Goal: Transaction & Acquisition: Download file/media

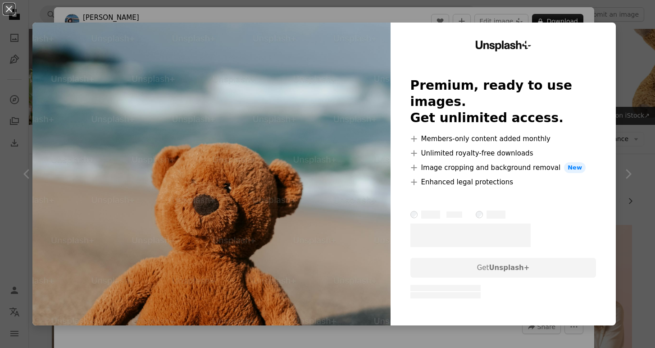
scroll to position [1122, 0]
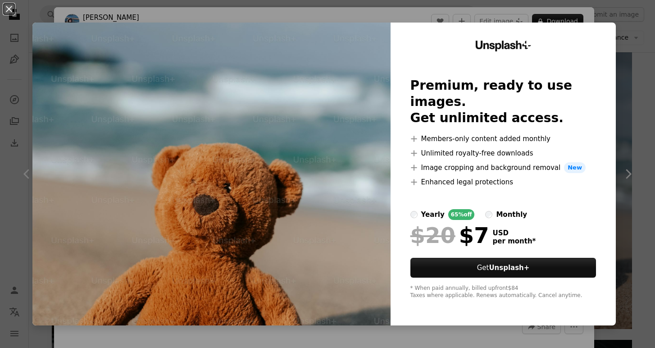
click at [626, 15] on div "An X shape Unsplash+ Premium, ready to use images. Get unlimited access. A plus…" at bounding box center [327, 174] width 655 height 348
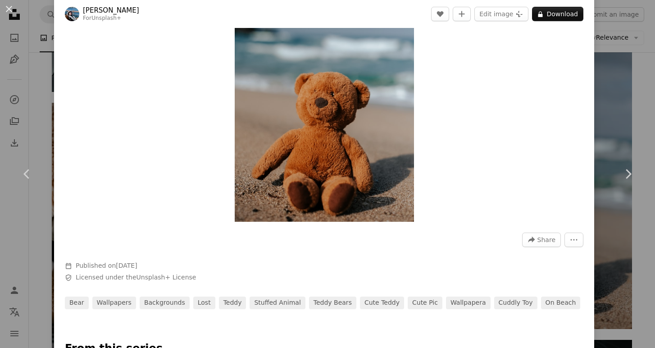
scroll to position [190, 0]
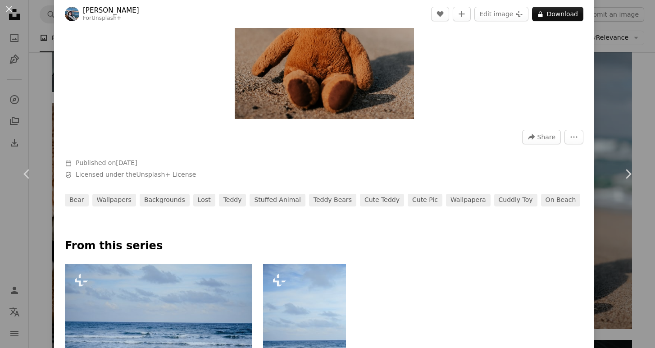
click at [620, 126] on div "An X shape Chevron left Chevron right [PERSON_NAME] For Unsplash+ A heart A plu…" at bounding box center [327, 174] width 655 height 348
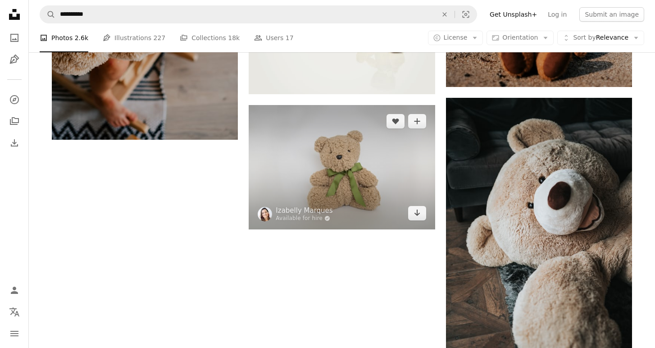
scroll to position [1363, 0]
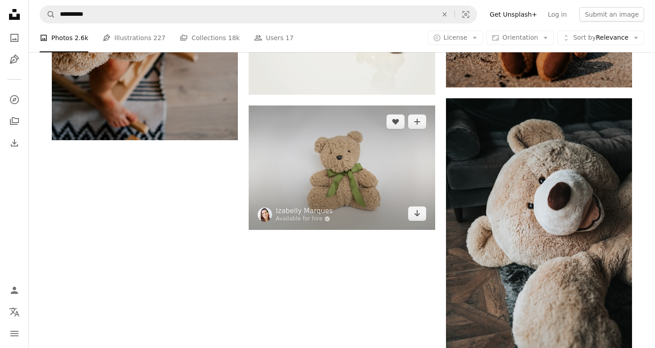
click at [307, 176] on img at bounding box center [342, 167] width 186 height 124
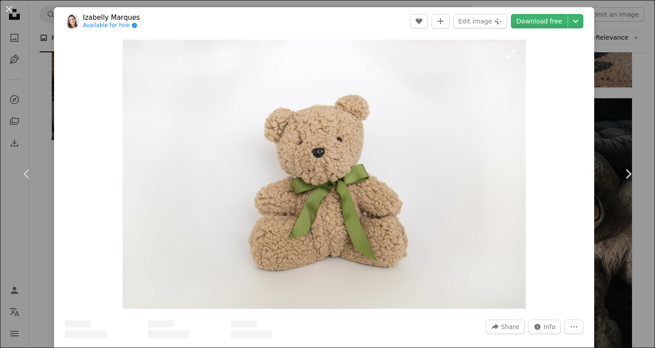
scroll to position [1365, 0]
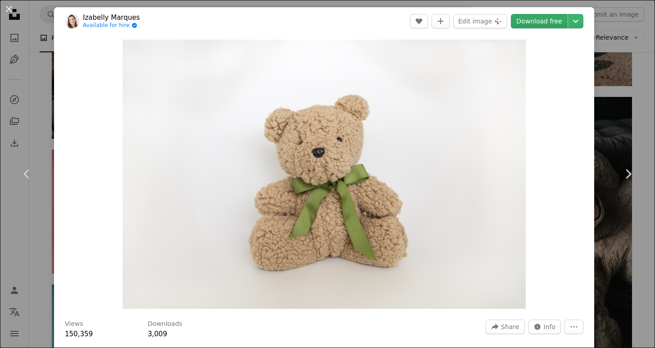
click at [540, 24] on link "Download free" at bounding box center [539, 21] width 57 height 14
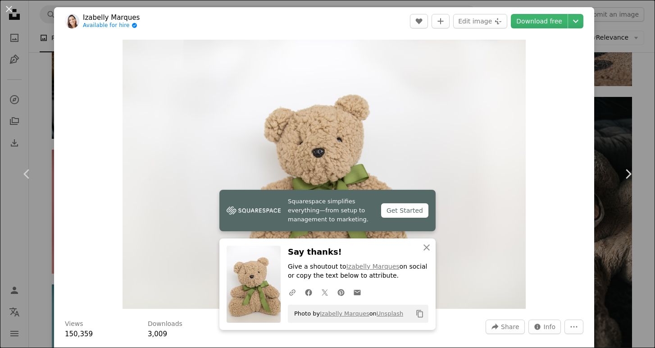
click at [640, 32] on div "An X shape Chevron left Chevron right Squarespace simplifies everything—from se…" at bounding box center [327, 174] width 655 height 348
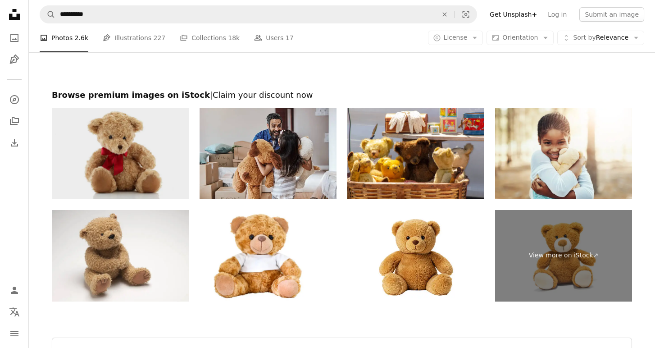
scroll to position [3098, 0]
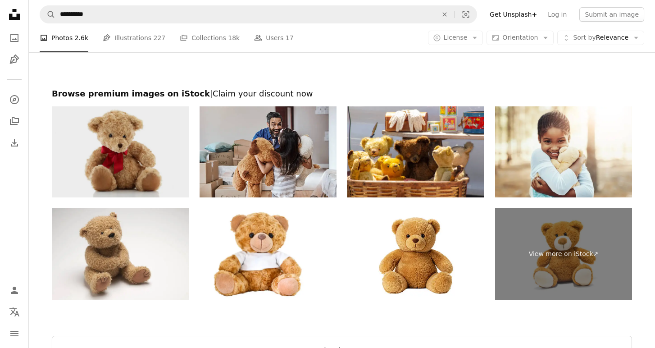
click at [157, 148] on img at bounding box center [120, 151] width 137 height 91
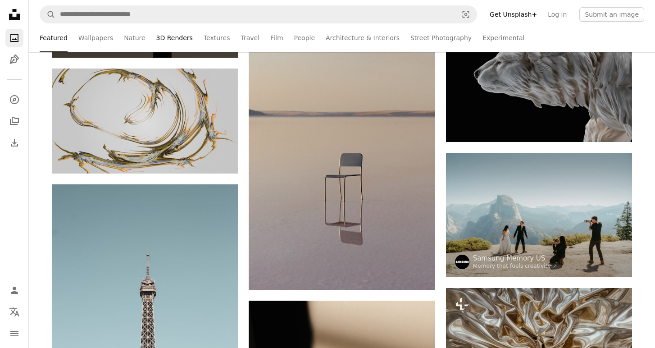
scroll to position [6853, 0]
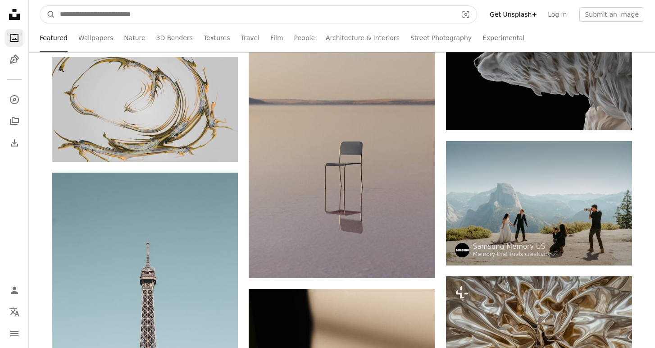
click at [113, 13] on input "Find visuals sitewide" at bounding box center [254, 14] width 399 height 17
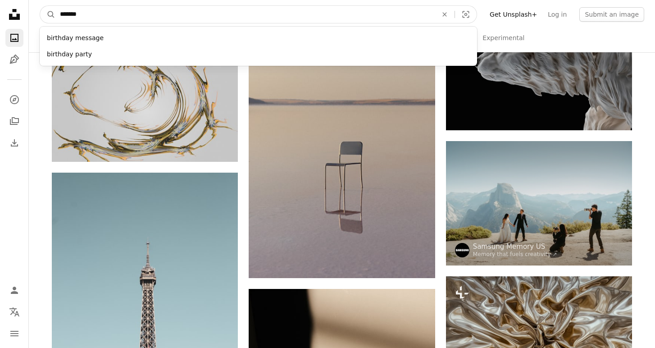
type input "********"
click button "A magnifying glass" at bounding box center [47, 14] width 15 height 17
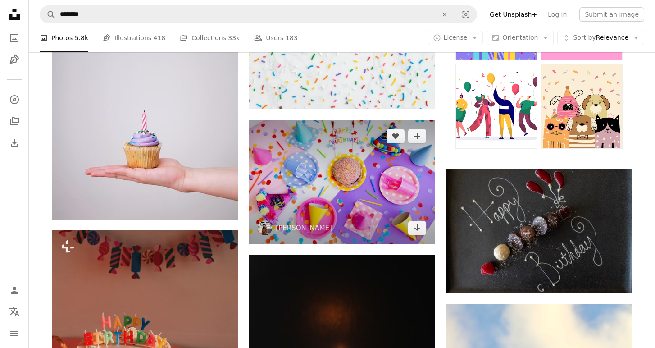
scroll to position [530, 0]
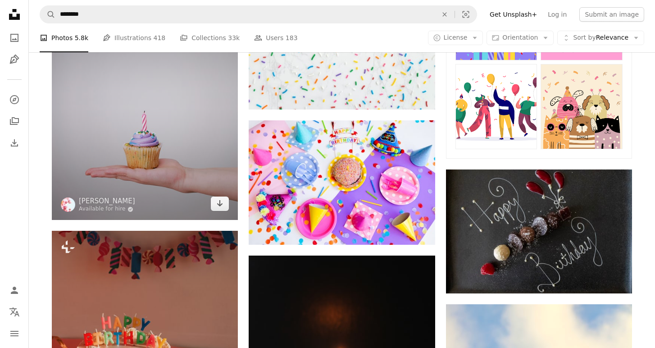
click at [176, 134] on img at bounding box center [145, 102] width 186 height 235
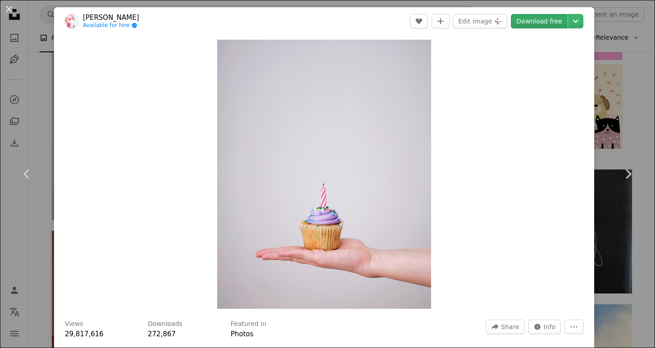
click at [555, 23] on link "Download free" at bounding box center [539, 21] width 57 height 14
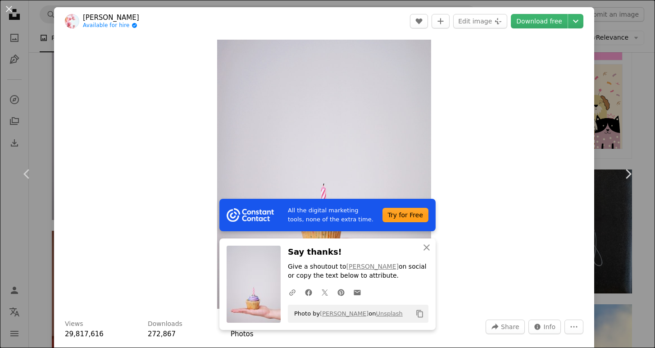
click at [36, 82] on div "An X shape Chevron left Chevron right All the digital marketing tools, none of …" at bounding box center [327, 174] width 655 height 348
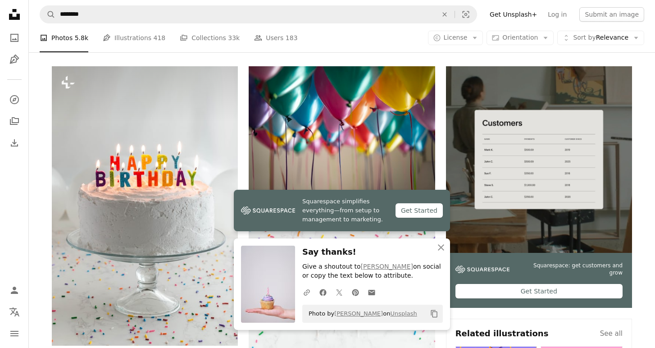
scroll to position [126, 0]
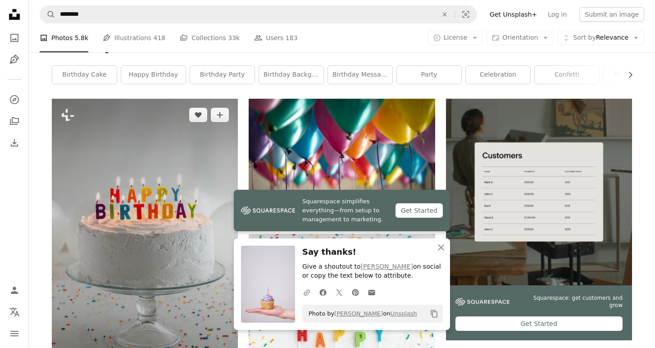
click at [177, 195] on img at bounding box center [145, 238] width 186 height 279
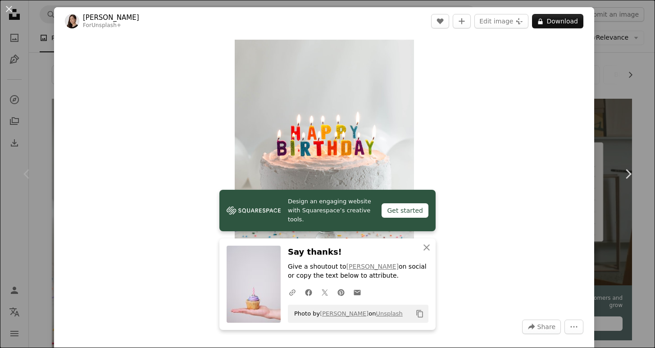
click at [620, 66] on div "An X shape Chevron left Chevron right Design an engaging website with Squarespa…" at bounding box center [327, 174] width 655 height 348
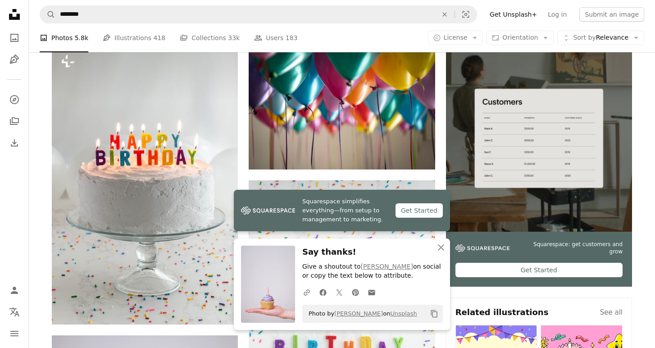
scroll to position [180, 0]
click at [442, 248] on icon "An X shape" at bounding box center [440, 247] width 11 height 11
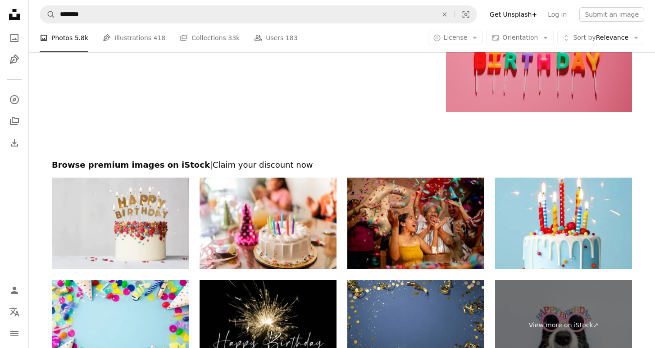
scroll to position [1985, 0]
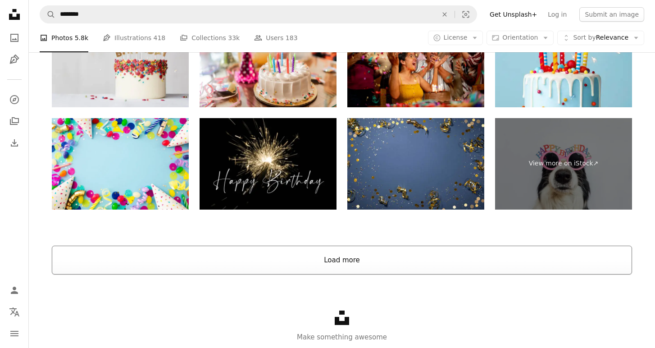
click at [276, 255] on button "Load more" at bounding box center [342, 259] width 580 height 29
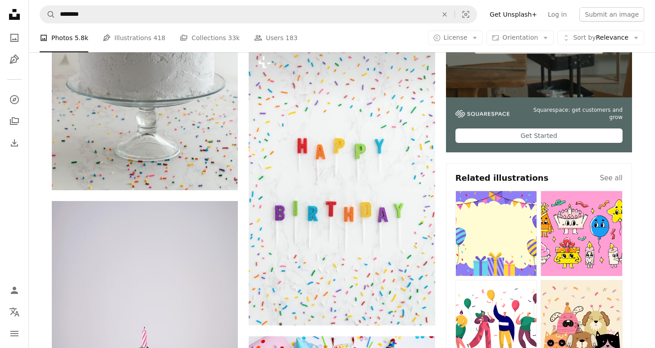
scroll to position [313, 0]
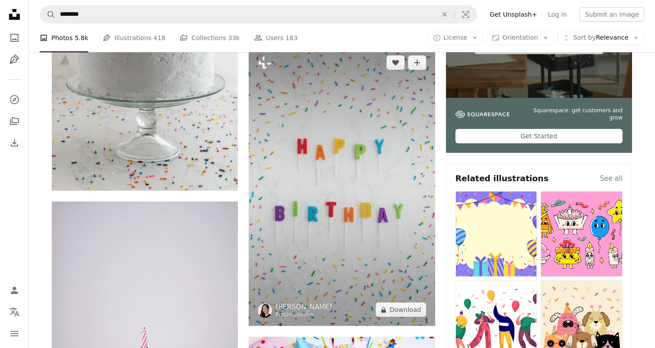
click at [276, 255] on img at bounding box center [342, 185] width 186 height 279
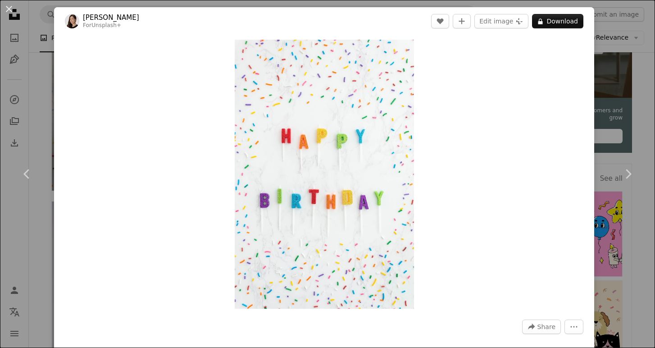
click at [52, 73] on div "An X shape Chevron left Chevron right [PERSON_NAME] For Unsplash+ A heart A plu…" at bounding box center [327, 174] width 655 height 348
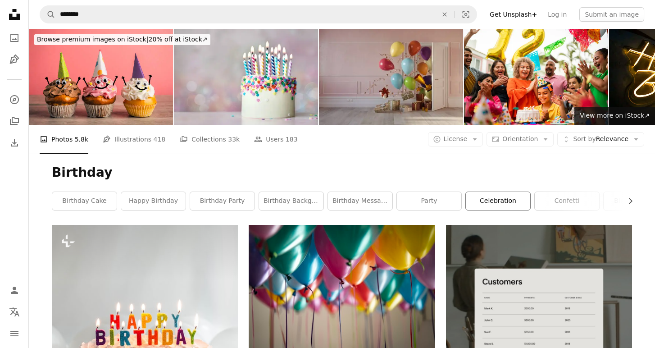
click at [499, 199] on link "celebration" at bounding box center [498, 201] width 64 height 18
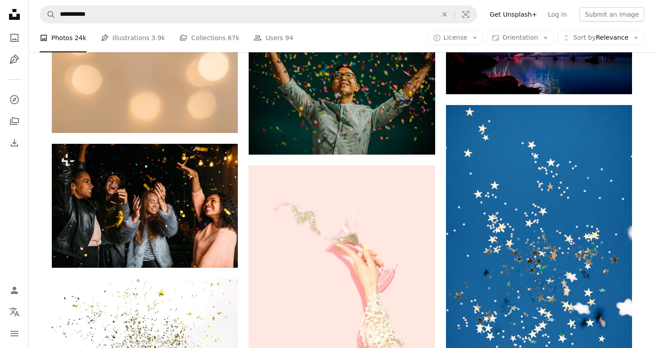
scroll to position [912, 0]
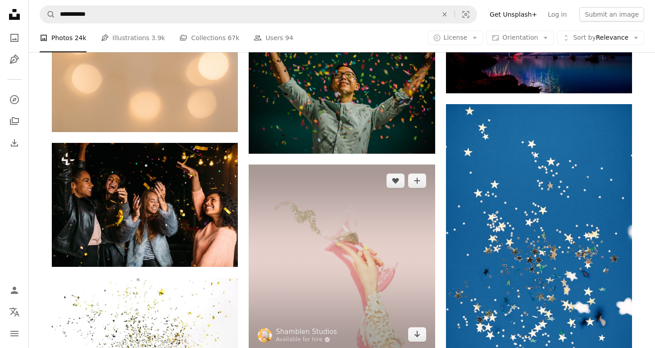
click at [377, 234] on img at bounding box center [342, 257] width 186 height 186
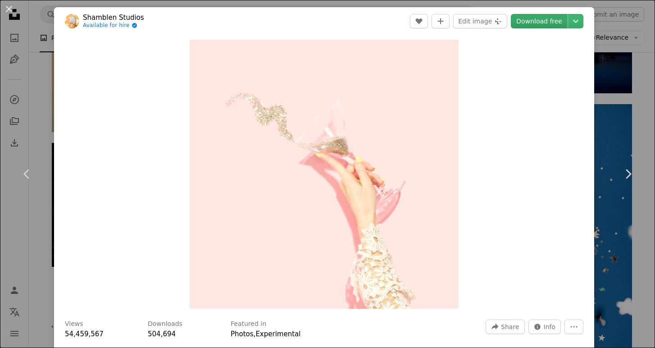
click at [563, 18] on link "Download free" at bounding box center [539, 21] width 57 height 14
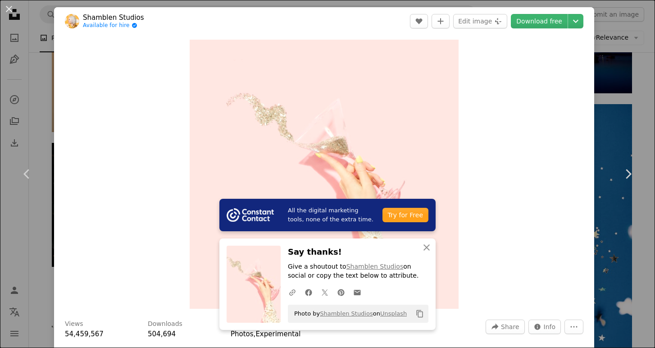
click at [636, 33] on div "An X shape Chevron left Chevron right All the digital marketing tools, none of …" at bounding box center [327, 174] width 655 height 348
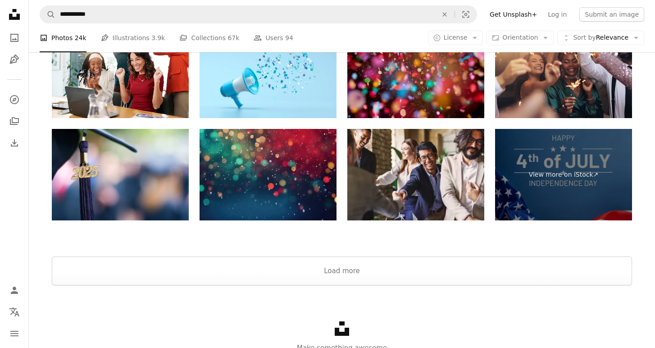
scroll to position [3175, 0]
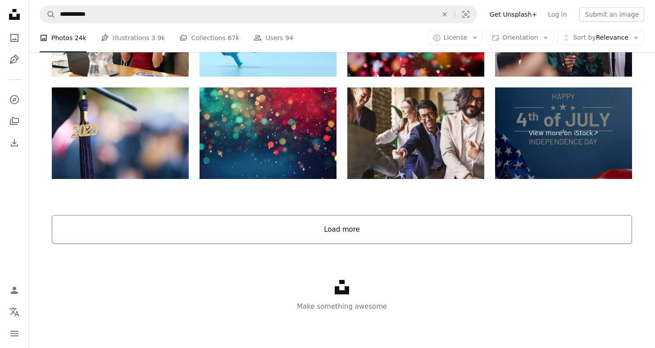
click at [315, 231] on button "Load more" at bounding box center [342, 229] width 580 height 29
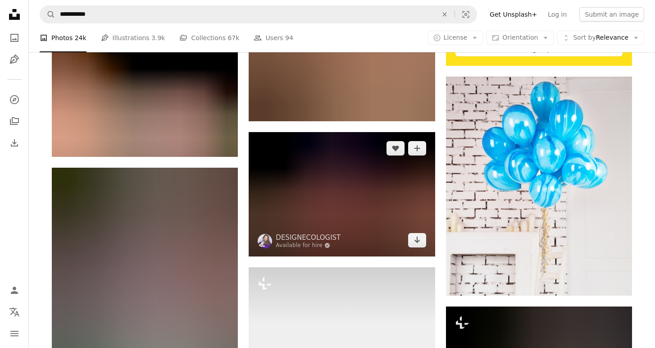
scroll to position [4234, 0]
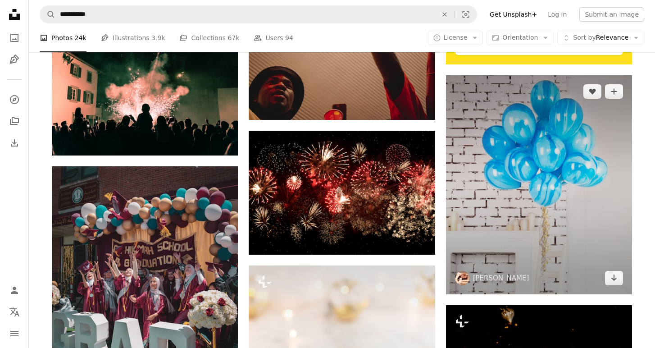
click at [566, 243] on img at bounding box center [539, 184] width 186 height 218
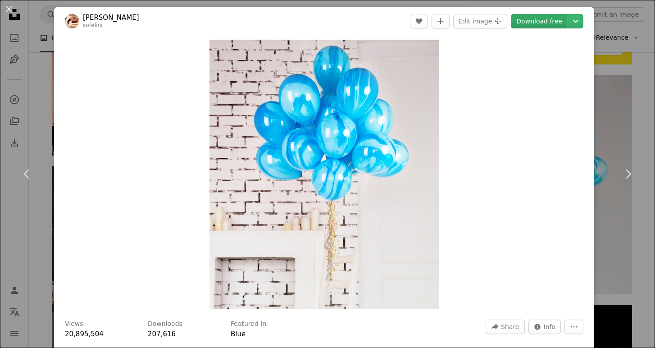
click at [547, 22] on link "Download free" at bounding box center [539, 21] width 57 height 14
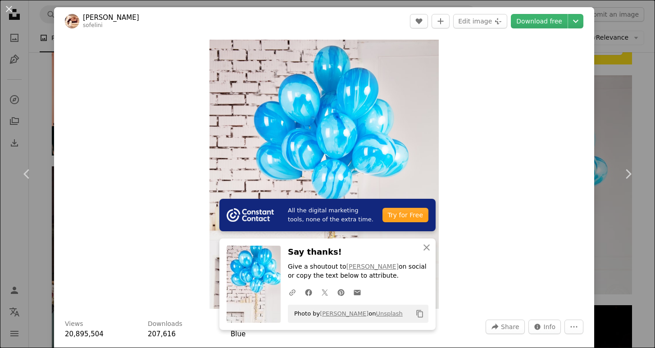
click at [611, 122] on div "An X shape Chevron left Chevron right All the digital marketing tools, none of …" at bounding box center [327, 174] width 655 height 348
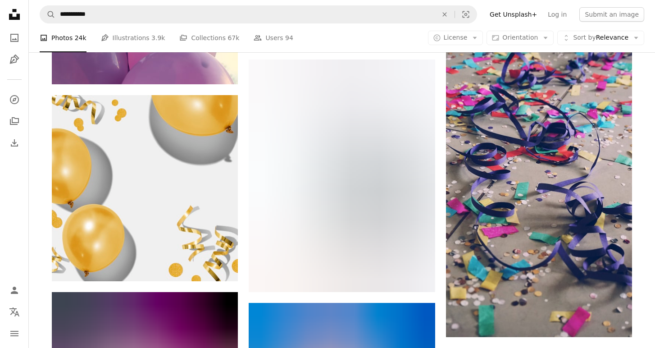
scroll to position [5710, 0]
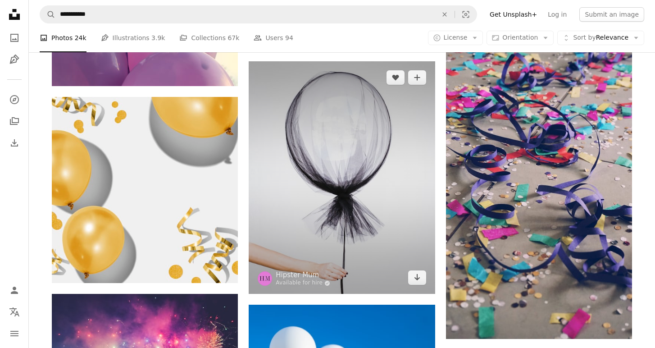
click at [399, 118] on img at bounding box center [342, 177] width 186 height 233
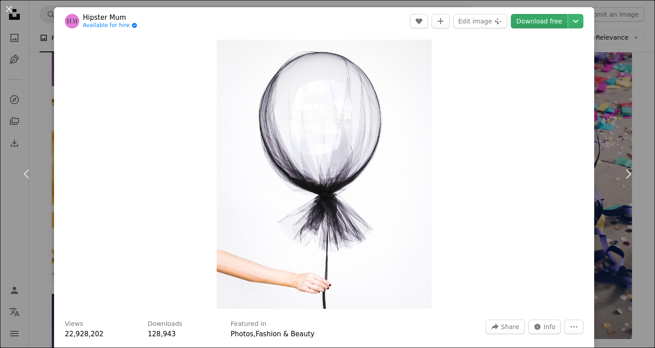
click at [552, 23] on link "Download free" at bounding box center [539, 21] width 57 height 14
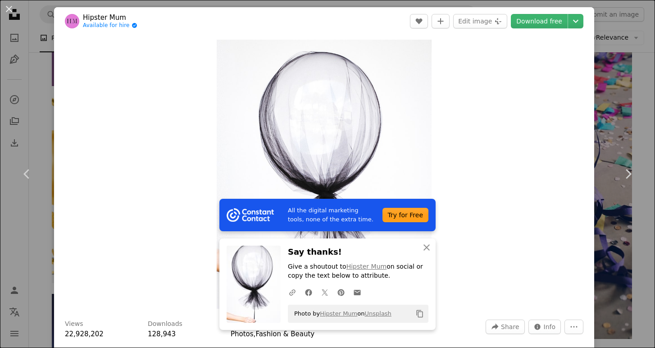
click at [619, 51] on div "An X shape Chevron left Chevron right All the digital marketing tools, none of …" at bounding box center [327, 174] width 655 height 348
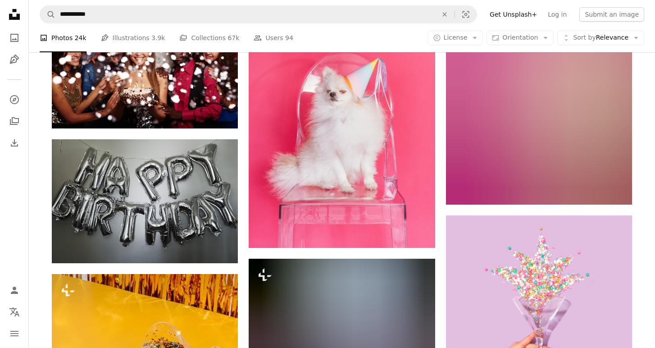
scroll to position [6126, 0]
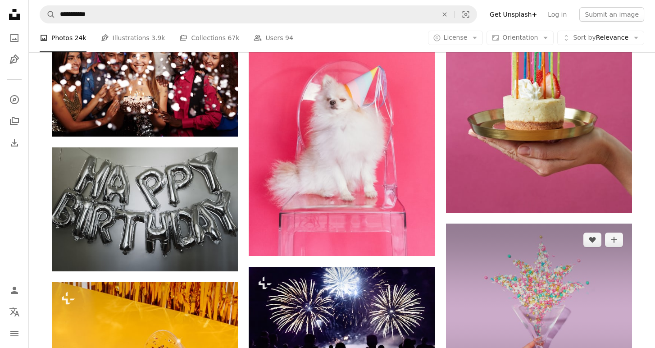
click at [553, 271] on img at bounding box center [539, 316] width 186 height 186
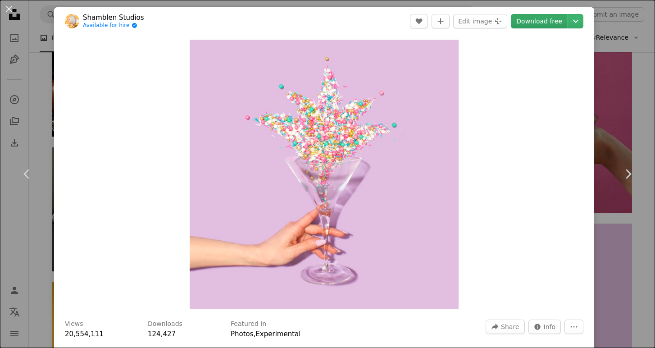
click at [549, 18] on link "Download free" at bounding box center [539, 21] width 57 height 14
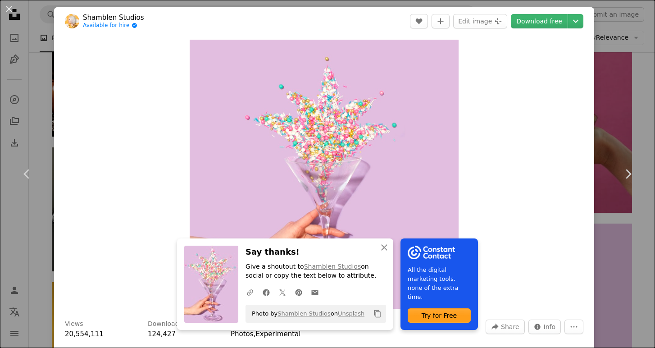
click at [635, 52] on div "An X shape Chevron left Chevron right An X shape Close Say thanks! Give a shout…" at bounding box center [327, 174] width 655 height 348
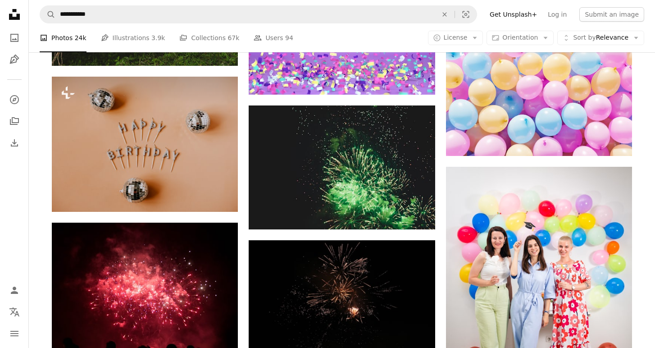
scroll to position [16258, 0]
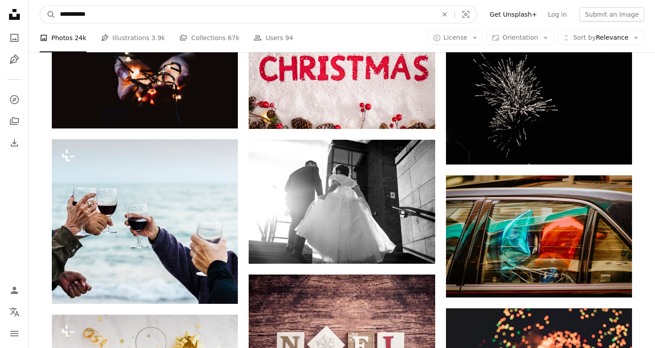
click at [293, 15] on input "**********" at bounding box center [244, 14] width 379 height 17
type input "*********"
click at [40, 6] on button "A magnifying glass" at bounding box center [47, 14] width 15 height 17
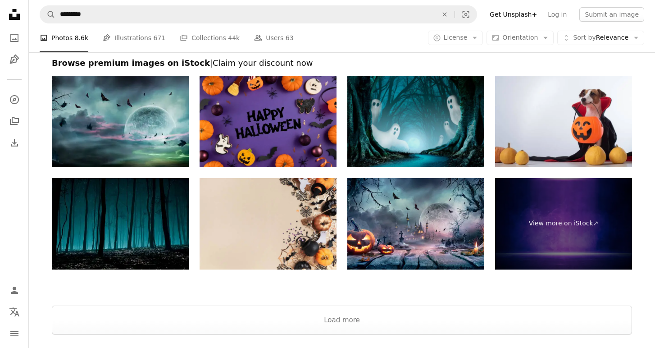
scroll to position [1518, 0]
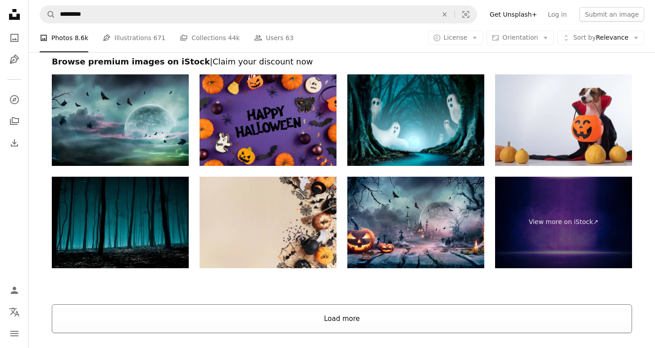
click at [399, 320] on button "Load more" at bounding box center [342, 318] width 580 height 29
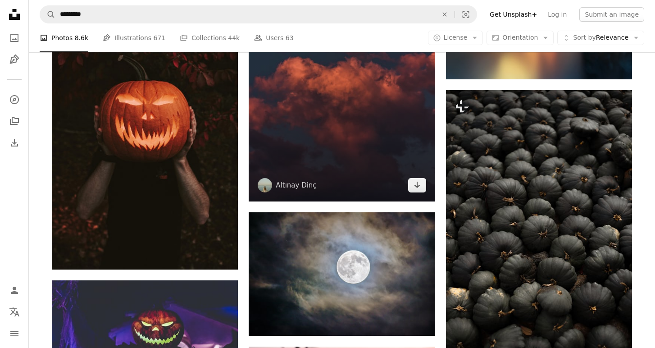
scroll to position [1356, 0]
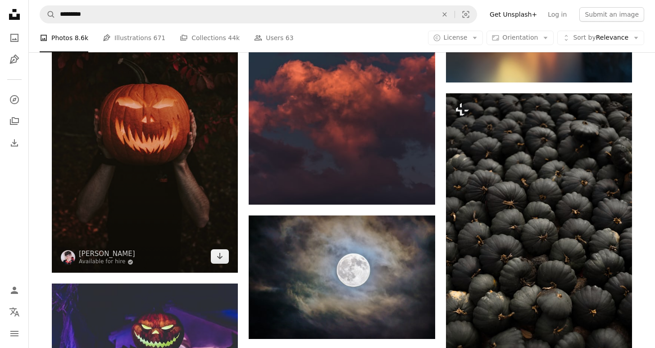
click at [218, 129] on img at bounding box center [145, 132] width 186 height 279
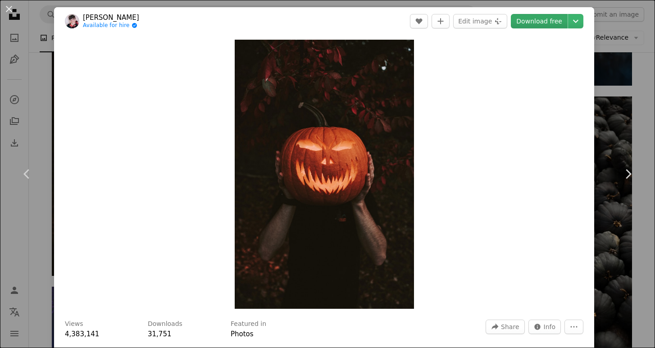
click at [538, 24] on link "Download free" at bounding box center [539, 21] width 57 height 14
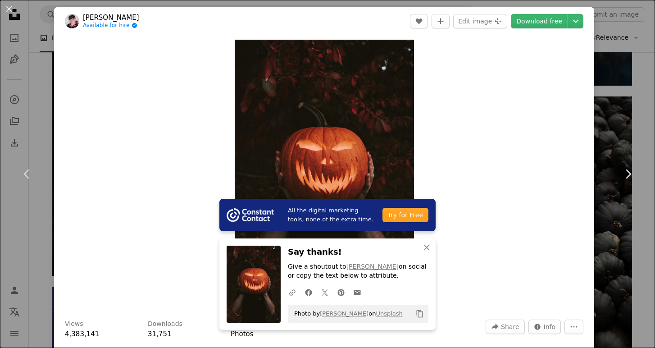
click at [613, 82] on div "An X shape Chevron left Chevron right All the digital marketing tools, none of …" at bounding box center [327, 174] width 655 height 348
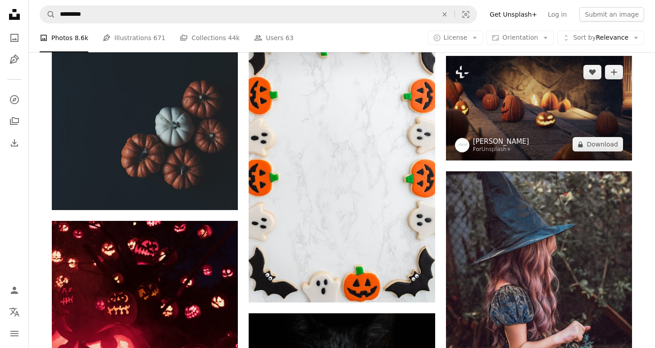
scroll to position [3379, 0]
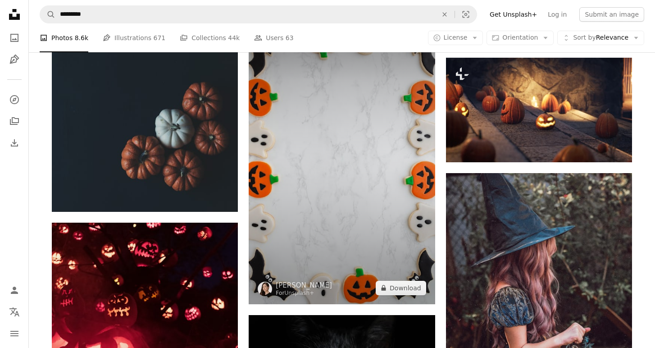
click at [383, 126] on img at bounding box center [342, 164] width 186 height 279
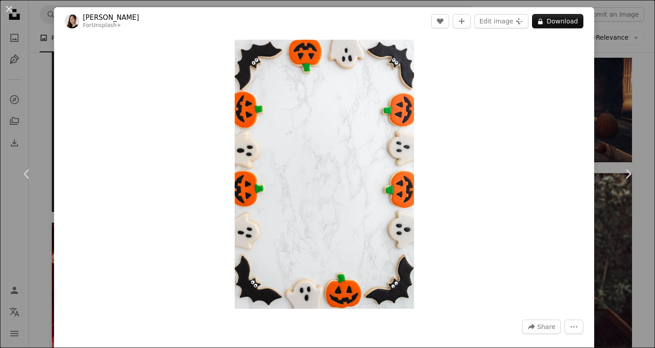
click at [609, 41] on div "An X shape Chevron left Chevron right [PERSON_NAME] For Unsplash+ A heart A plu…" at bounding box center [327, 174] width 655 height 348
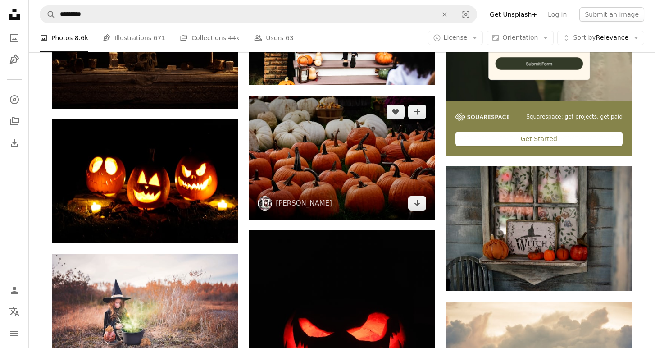
scroll to position [4155, 0]
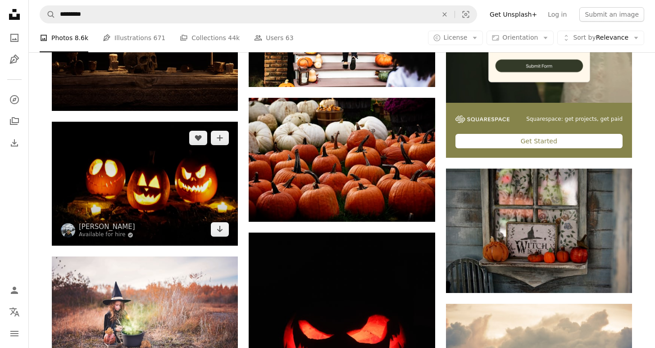
click at [180, 200] on img at bounding box center [145, 184] width 186 height 124
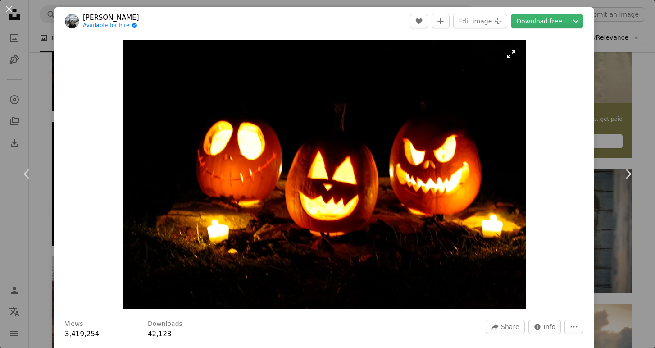
scroll to position [0, 0]
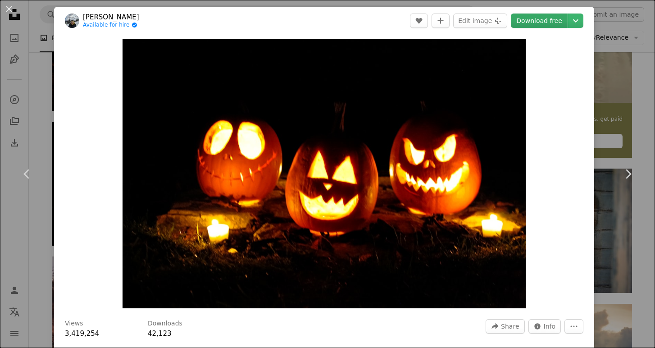
click at [549, 26] on link "Download free" at bounding box center [539, 21] width 57 height 14
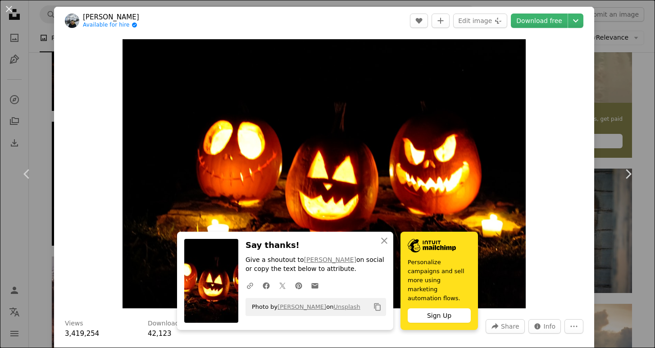
click at [635, 61] on div "An X shape Chevron left Chevron right An X shape Close Say thanks! Give a shout…" at bounding box center [327, 174] width 655 height 348
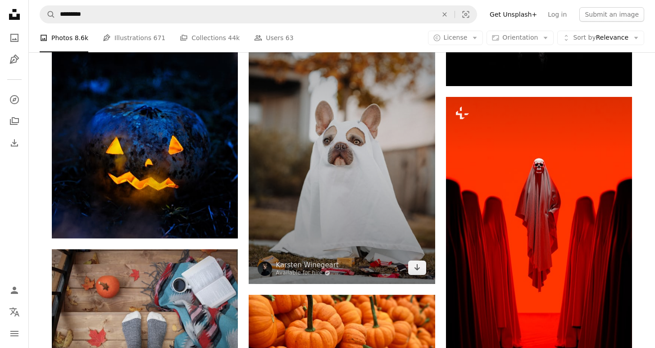
scroll to position [7259, 0]
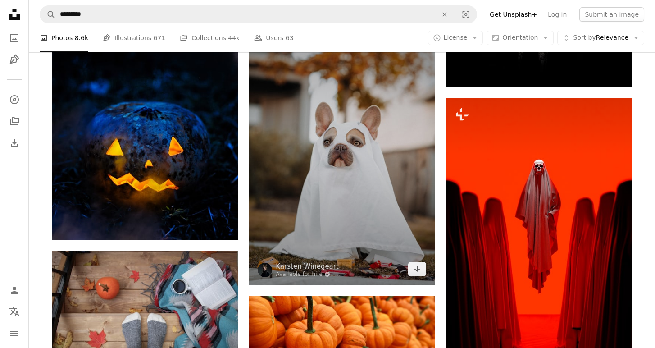
click at [352, 133] on img at bounding box center [342, 145] width 186 height 279
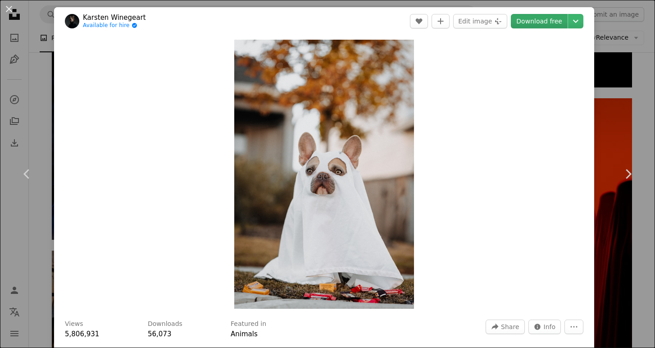
click at [551, 21] on link "Download free" at bounding box center [539, 21] width 57 height 14
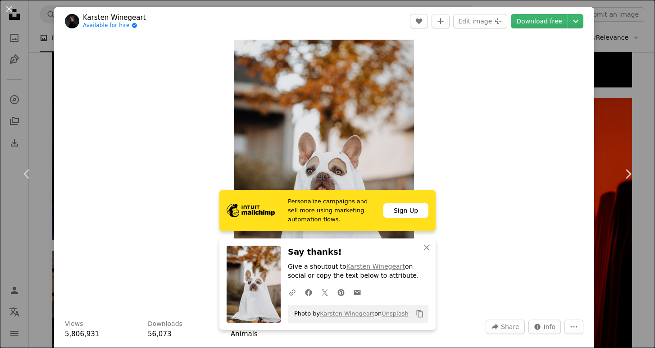
click at [628, 41] on div "An X shape Chevron left Chevron right Personalize campaigns and sell more using…" at bounding box center [327, 174] width 655 height 348
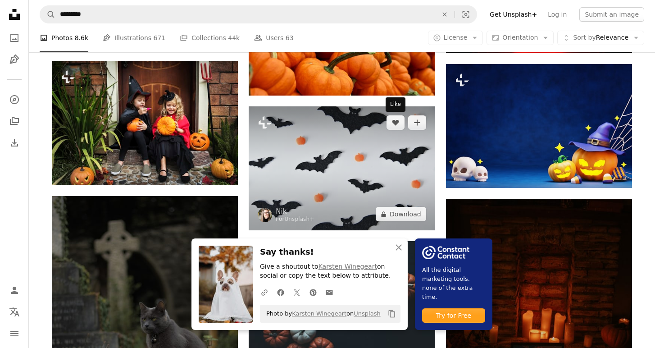
scroll to position [7567, 0]
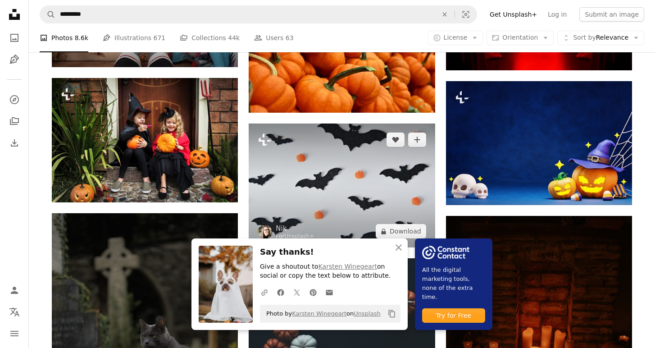
click at [358, 142] on img at bounding box center [342, 185] width 186 height 124
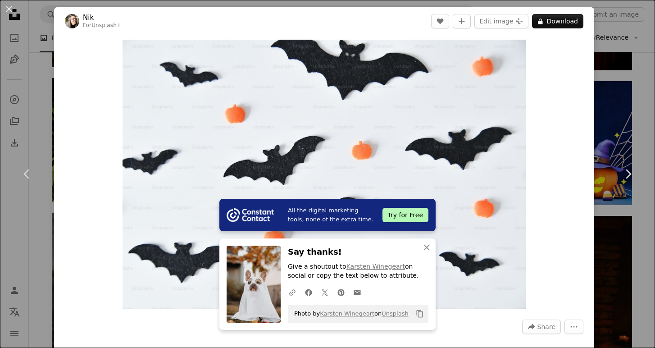
click at [610, 30] on div "An X shape Chevron left Chevron right All the digital marketing tools, none of …" at bounding box center [327, 174] width 655 height 348
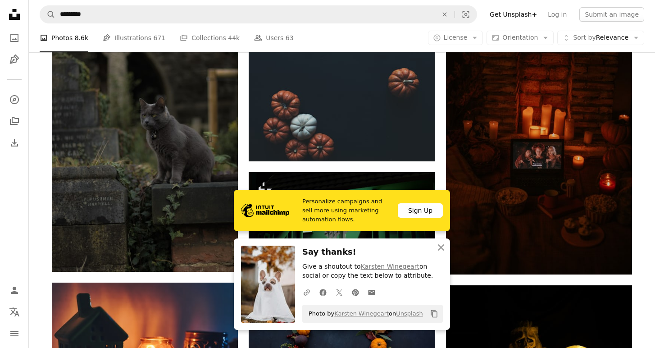
scroll to position [8028, 0]
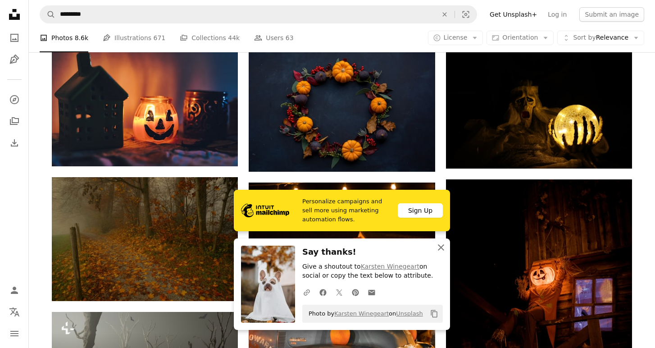
click at [445, 252] on icon "An X shape" at bounding box center [440, 247] width 11 height 11
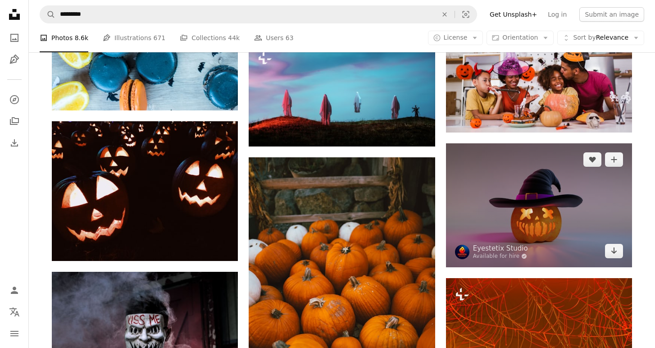
scroll to position [8881, 0]
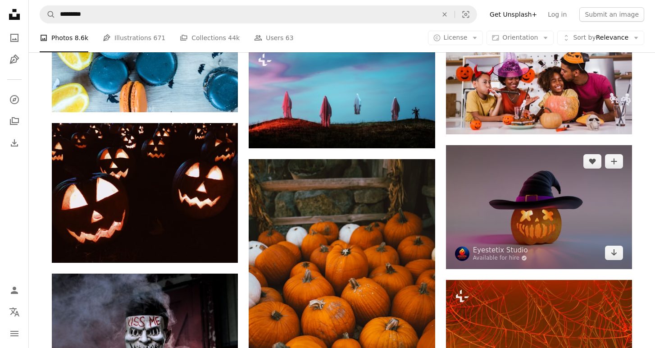
click at [581, 206] on img at bounding box center [539, 207] width 186 height 124
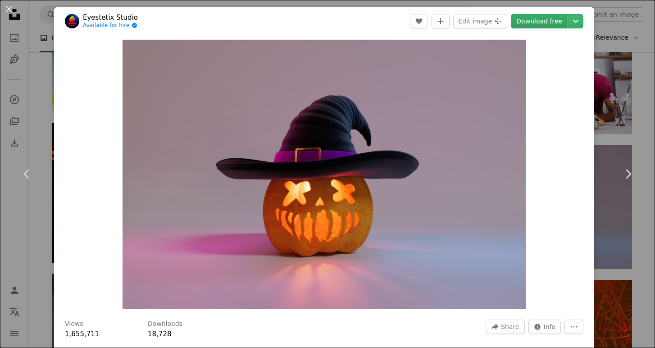
click at [554, 23] on link "Download free" at bounding box center [539, 21] width 57 height 14
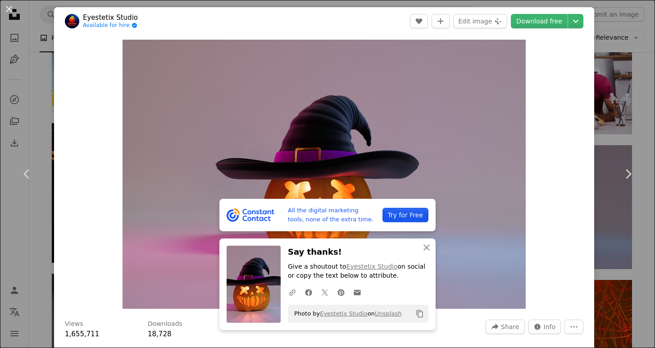
click at [629, 47] on div "An X shape Chevron left Chevron right All the digital marketing tools, none of …" at bounding box center [327, 174] width 655 height 348
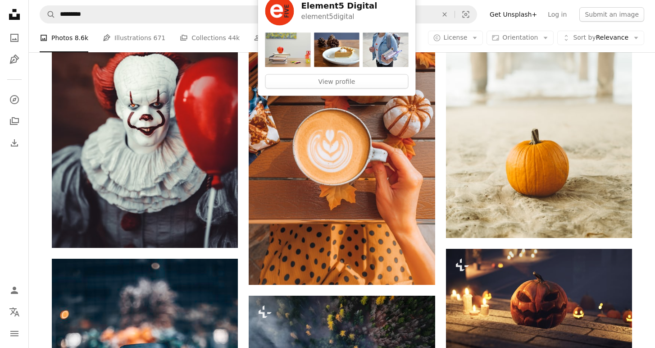
scroll to position [9603, 0]
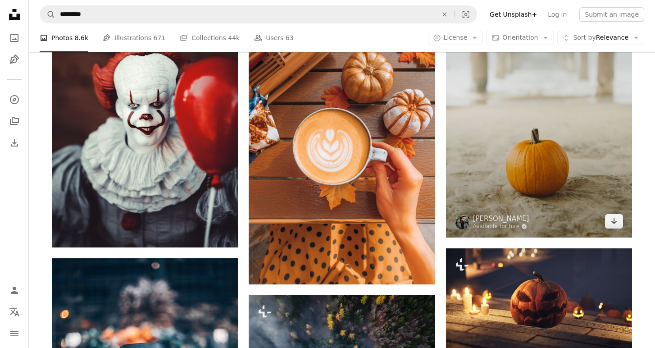
click at [539, 136] on img at bounding box center [539, 97] width 186 height 279
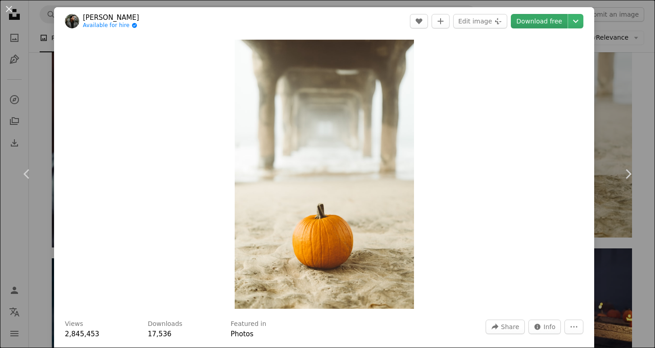
click at [538, 23] on link "Download free" at bounding box center [539, 21] width 57 height 14
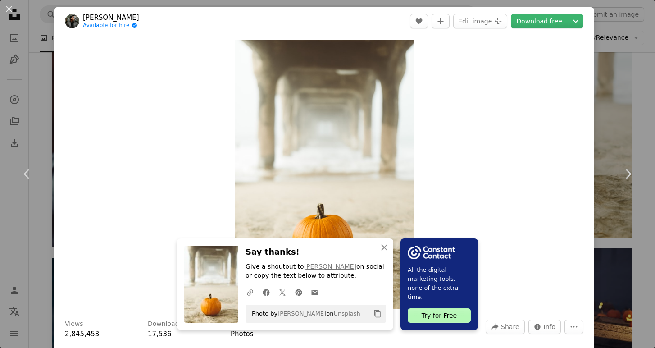
click at [634, 36] on div "An X shape Chevron left Chevron right An X shape Close Say thanks! Give a shout…" at bounding box center [327, 174] width 655 height 348
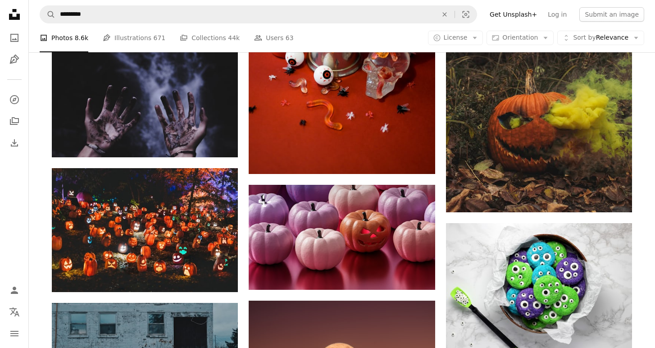
scroll to position [11809, 0]
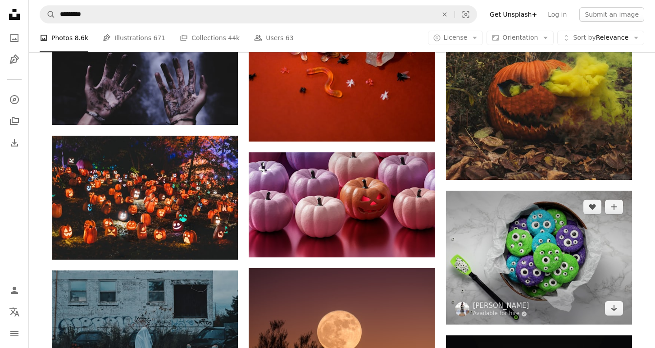
click at [521, 224] on img at bounding box center [539, 258] width 186 height 134
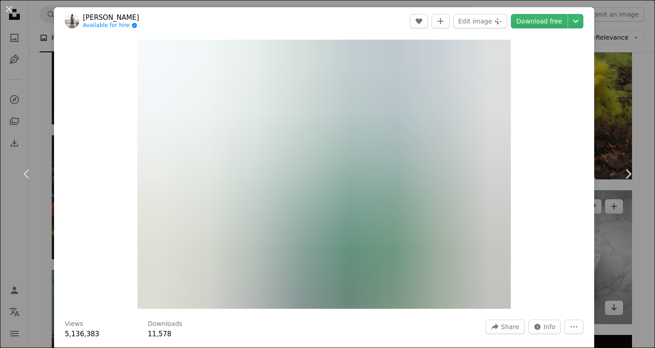
scroll to position [11808, 0]
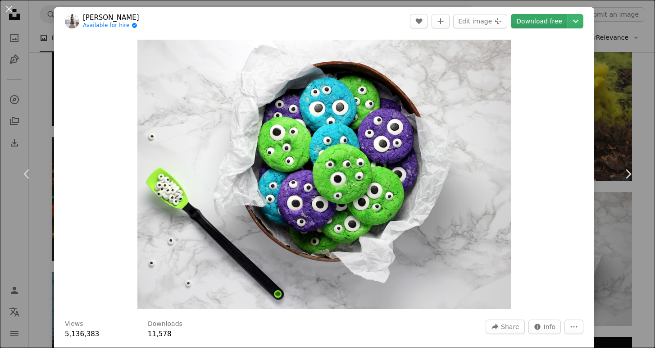
click at [537, 25] on link "Download free" at bounding box center [539, 21] width 57 height 14
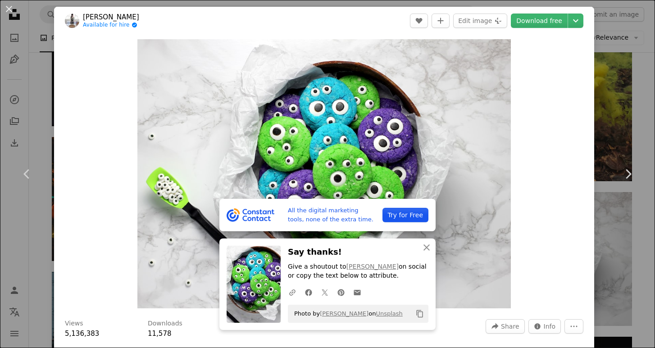
scroll to position [1, 0]
click at [640, 55] on div "An X shape Chevron left Chevron right All the digital marketing tools, none of …" at bounding box center [327, 174] width 655 height 348
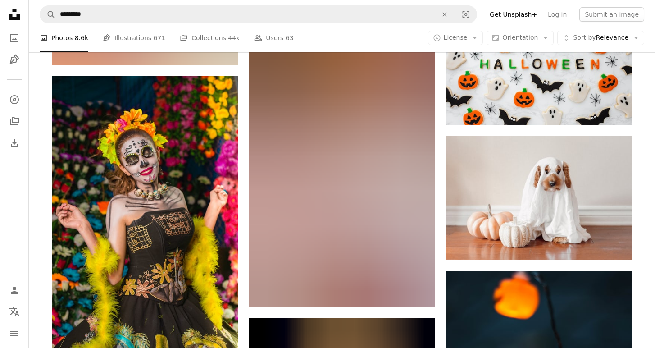
scroll to position [12493, 0]
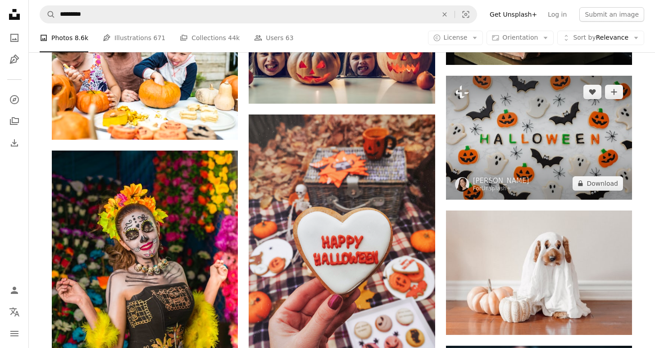
click at [506, 143] on img at bounding box center [539, 138] width 186 height 124
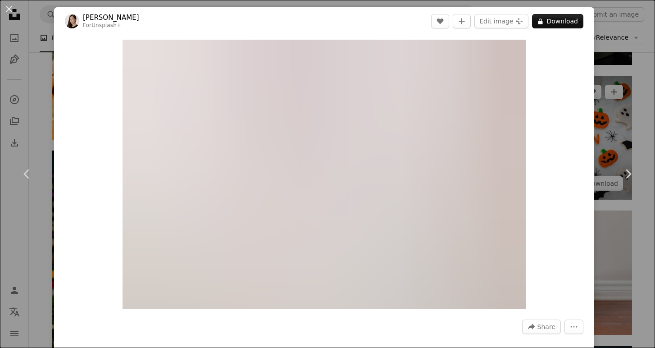
scroll to position [12498, 0]
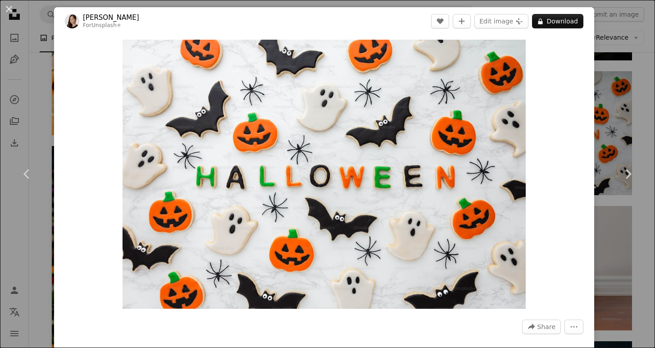
click at [616, 128] on div "An X shape Chevron left Chevron right [PERSON_NAME] For Unsplash+ A heart A plu…" at bounding box center [327, 174] width 655 height 348
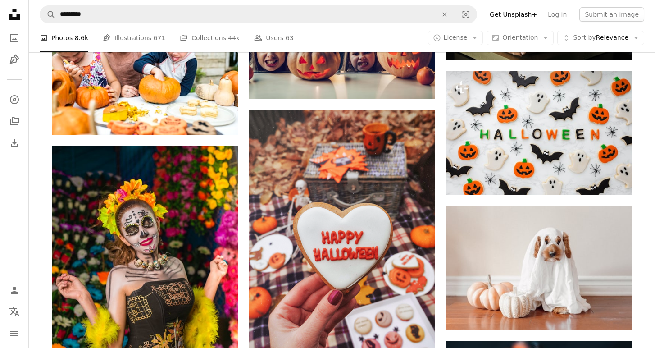
scroll to position [12493, 0]
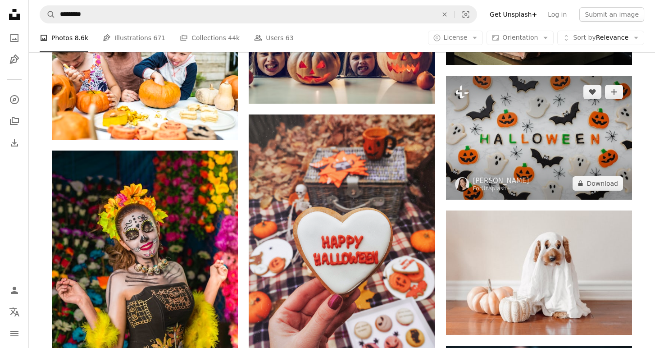
click at [542, 119] on img at bounding box center [539, 138] width 186 height 124
